Goal: Task Accomplishment & Management: Complete application form

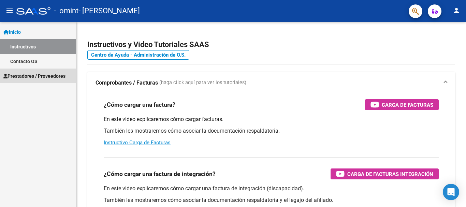
click at [22, 72] on span "Prestadores / Proveedores" at bounding box center [34, 76] width 62 height 8
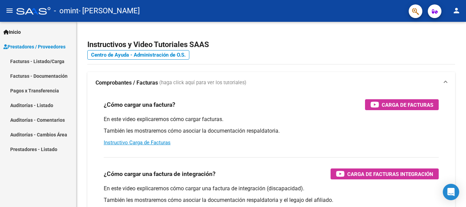
click at [28, 64] on link "Facturas - Listado/Carga" at bounding box center [38, 61] width 76 height 15
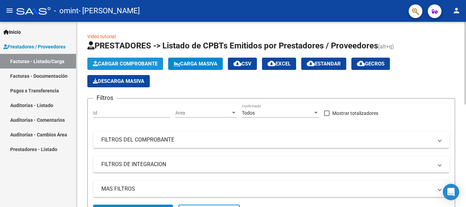
click at [116, 64] on span "Cargar Comprobante" at bounding box center [125, 64] width 65 height 6
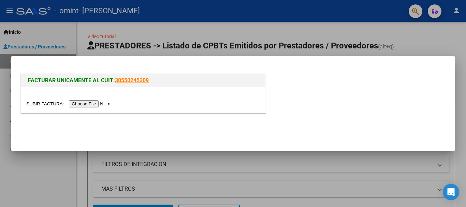
click at [98, 105] on input "file" at bounding box center [69, 103] width 86 height 7
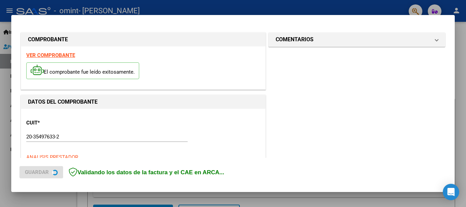
scroll to position [158, 0]
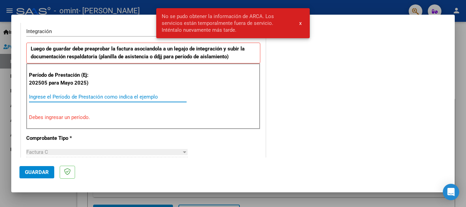
click at [130, 96] on input "Ingrese el Período de Prestación como indica el ejemplo" at bounding box center [108, 97] width 158 height 6
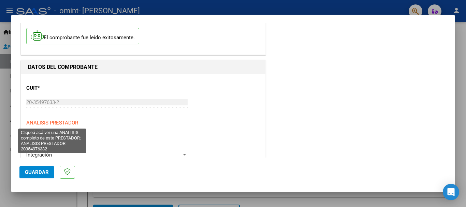
scroll to position [68, 0]
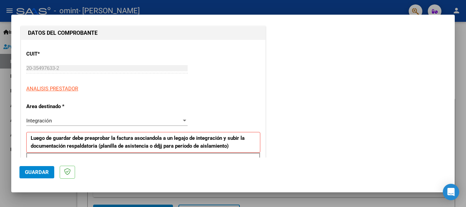
click at [177, 117] on div "Integración Seleccionar Area" at bounding box center [106, 121] width 161 height 10
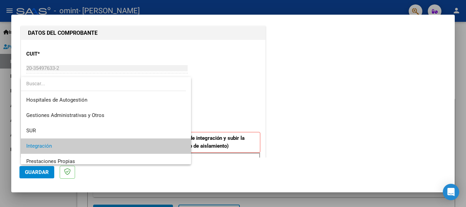
scroll to position [26, 0]
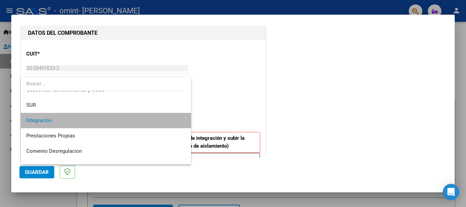
click at [177, 117] on span "Integración" at bounding box center [105, 120] width 159 height 15
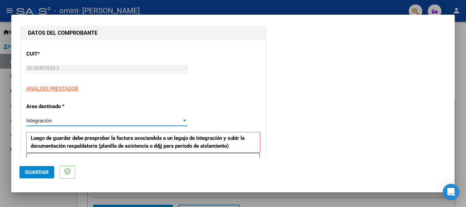
scroll to position [102, 0]
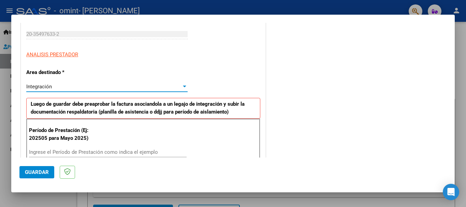
click at [104, 150] on input "Ingrese el Período de Prestación como indica el ejemplo" at bounding box center [108, 152] width 158 height 6
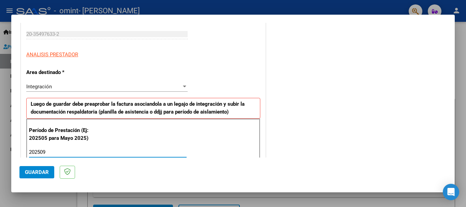
type input "202509"
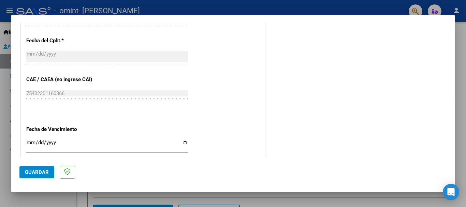
scroll to position [409, 0]
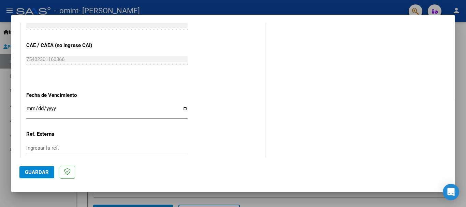
click at [63, 111] on input "Ingresar la fecha" at bounding box center [106, 111] width 161 height 11
click at [184, 108] on input "Ingresar la fecha" at bounding box center [106, 111] width 161 height 11
click at [171, 107] on input "Ingresar la fecha" at bounding box center [106, 111] width 161 height 11
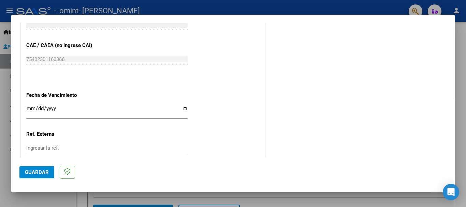
click at [182, 108] on input "Ingresar la fecha" at bounding box center [106, 111] width 161 height 11
type input "[DATE]"
click at [63, 149] on input "Ingresar la ref." at bounding box center [106, 148] width 161 height 6
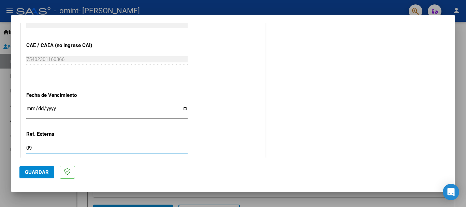
type input "09"
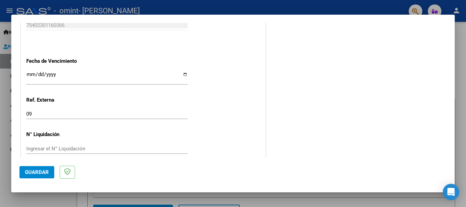
scroll to position [453, 0]
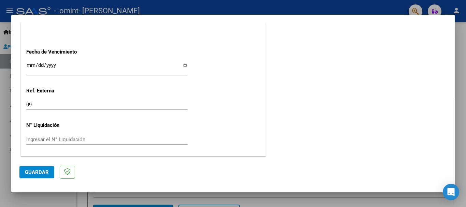
click at [69, 137] on input "Ingresar el N° Liquidación" at bounding box center [106, 139] width 161 height 6
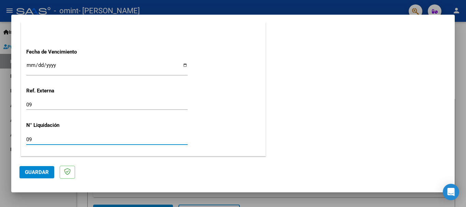
type input "09"
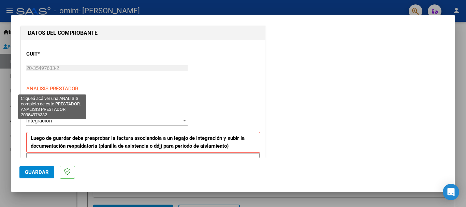
scroll to position [102, 0]
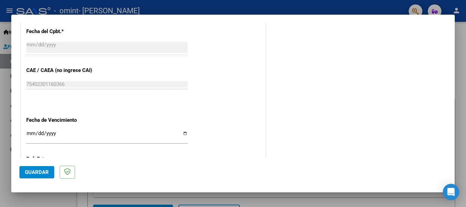
scroll to position [453, 0]
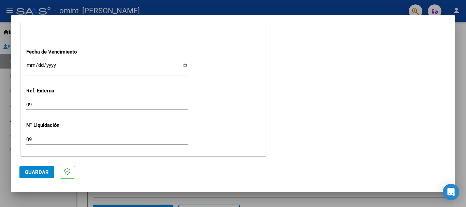
click at [42, 169] on span "Guardar" at bounding box center [37, 172] width 24 height 6
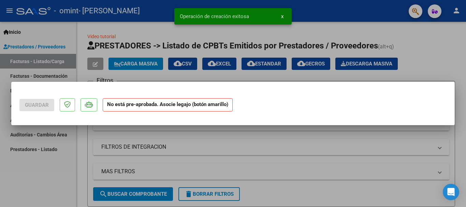
scroll to position [0, 0]
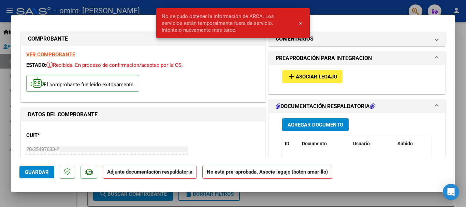
click at [316, 73] on span "add Asociar Legajo" at bounding box center [312, 76] width 49 height 6
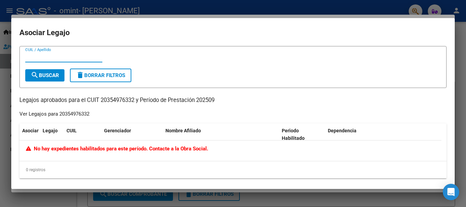
scroll to position [3, 0]
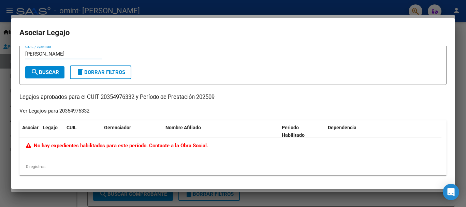
type input "[PERSON_NAME]"
click at [51, 74] on span "search Buscar" at bounding box center [45, 72] width 28 height 6
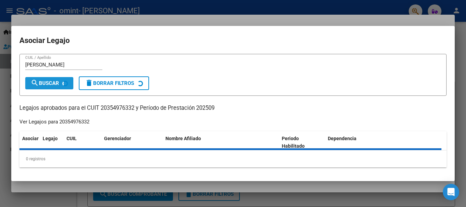
scroll to position [0, 0]
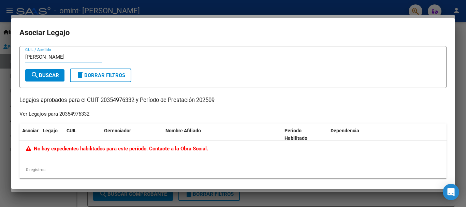
drag, startPoint x: 50, startPoint y: 55, endPoint x: 0, endPoint y: 55, distance: 49.8
click at [0, 55] on div "COMPROBANTE VER COMPROBANTE ESTADO: Recibida. En proceso de confirmacion/acepta…" at bounding box center [233, 103] width 466 height 207
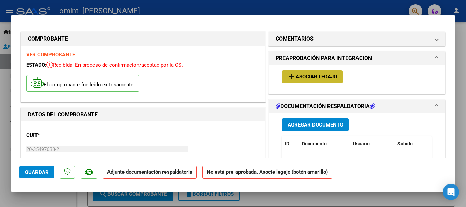
click at [297, 80] on button "add Asociar Legajo" at bounding box center [312, 76] width 60 height 13
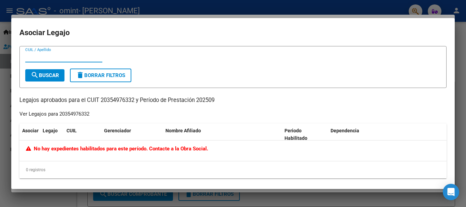
scroll to position [3, 0]
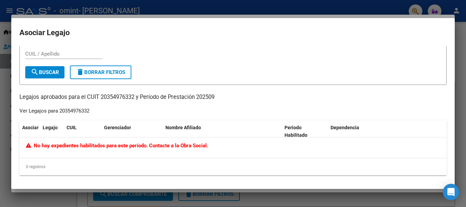
drag, startPoint x: 209, startPoint y: 143, endPoint x: 13, endPoint y: 147, distance: 195.5
click at [13, 147] on mat-dialog-content "CUIL / Apellido search Buscar delete Borrar Filtros Legajos aprobados para el C…" at bounding box center [232, 113] width 443 height 135
click at [56, 52] on input "CUIL / Apellido" at bounding box center [63, 54] width 77 height 6
type input "[PERSON_NAME]"
click at [47, 69] on button "search Buscar" at bounding box center [44, 72] width 39 height 12
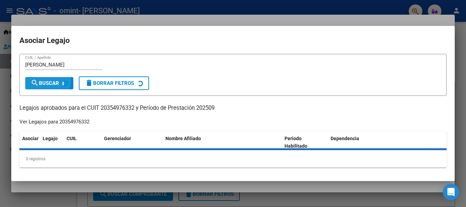
scroll to position [0, 0]
